Goal: Browse casually: Explore the website without a specific task or goal

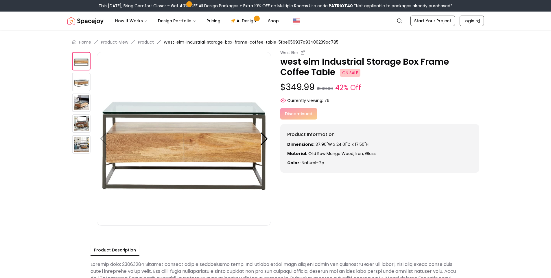
click at [80, 103] on img at bounding box center [81, 103] width 19 height 19
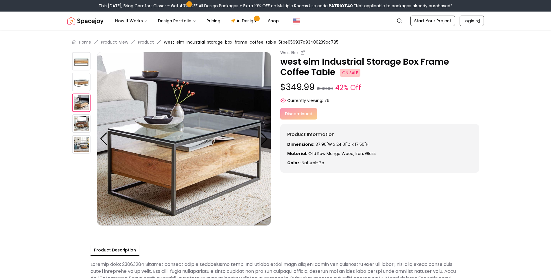
click at [81, 88] on img at bounding box center [81, 82] width 19 height 19
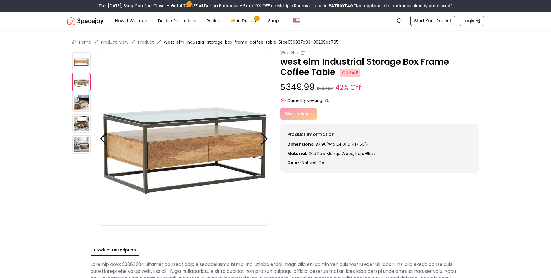
click at [83, 65] on img at bounding box center [81, 61] width 19 height 19
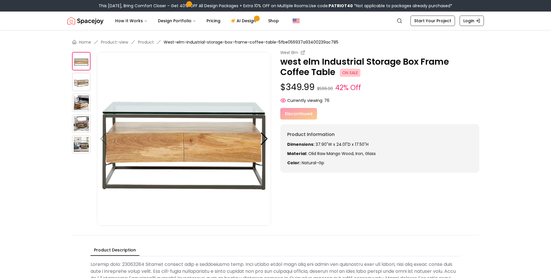
click at [79, 81] on img at bounding box center [81, 82] width 19 height 19
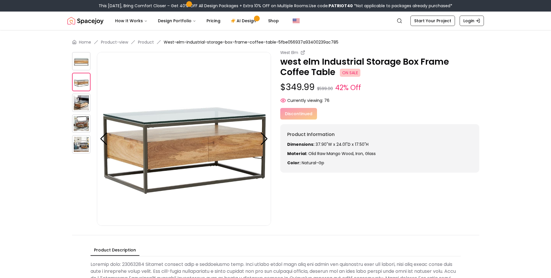
click at [76, 124] on img at bounding box center [81, 124] width 19 height 19
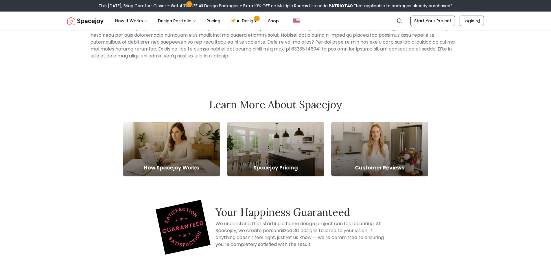
scroll to position [318, 0]
